Goal: Navigation & Orientation: Find specific page/section

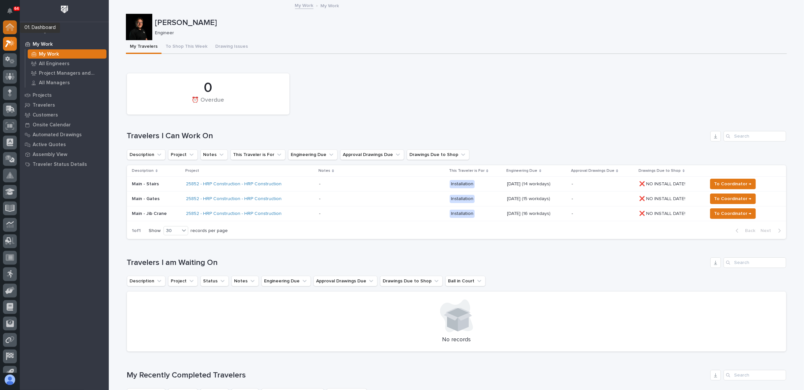
click at [9, 25] on icon at bounding box center [10, 27] width 7 height 7
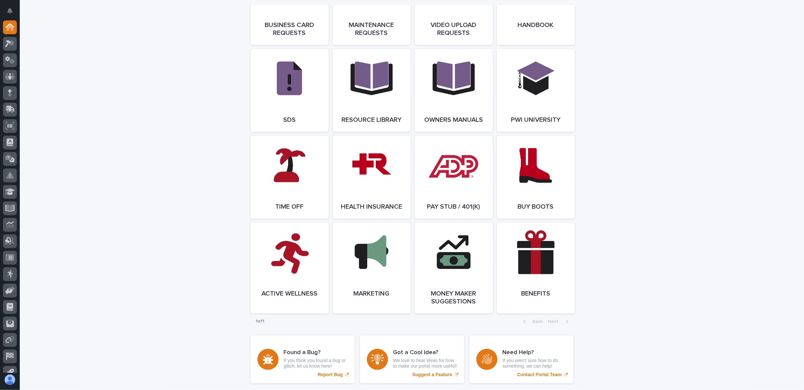
scroll to position [1037, 0]
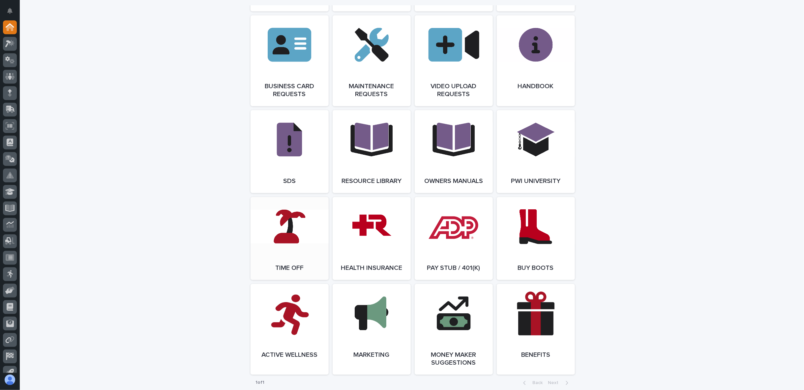
click at [291, 253] on link "Open Link" at bounding box center [289, 238] width 78 height 83
click at [14, 41] on icon at bounding box center [10, 44] width 10 height 8
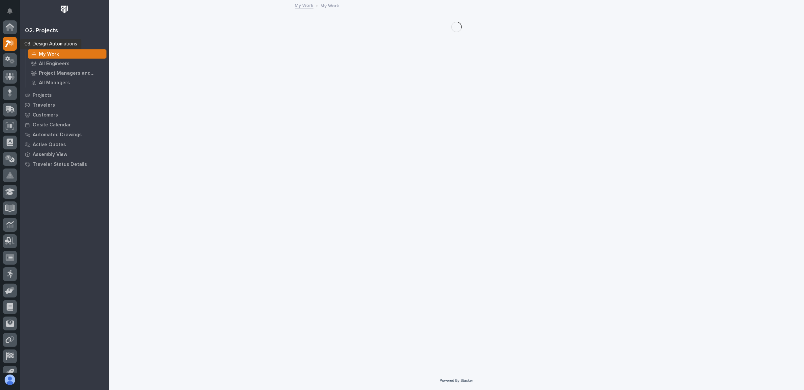
scroll to position [16, 0]
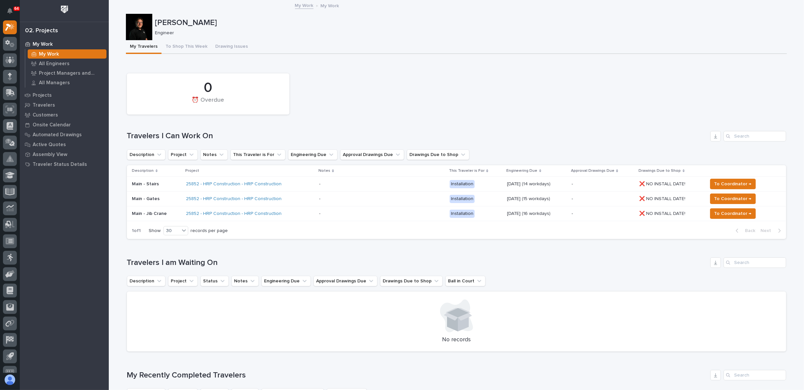
click at [515, 25] on p "[PERSON_NAME]" at bounding box center [469, 23] width 629 height 10
